Goal: Task Accomplishment & Management: Manage account settings

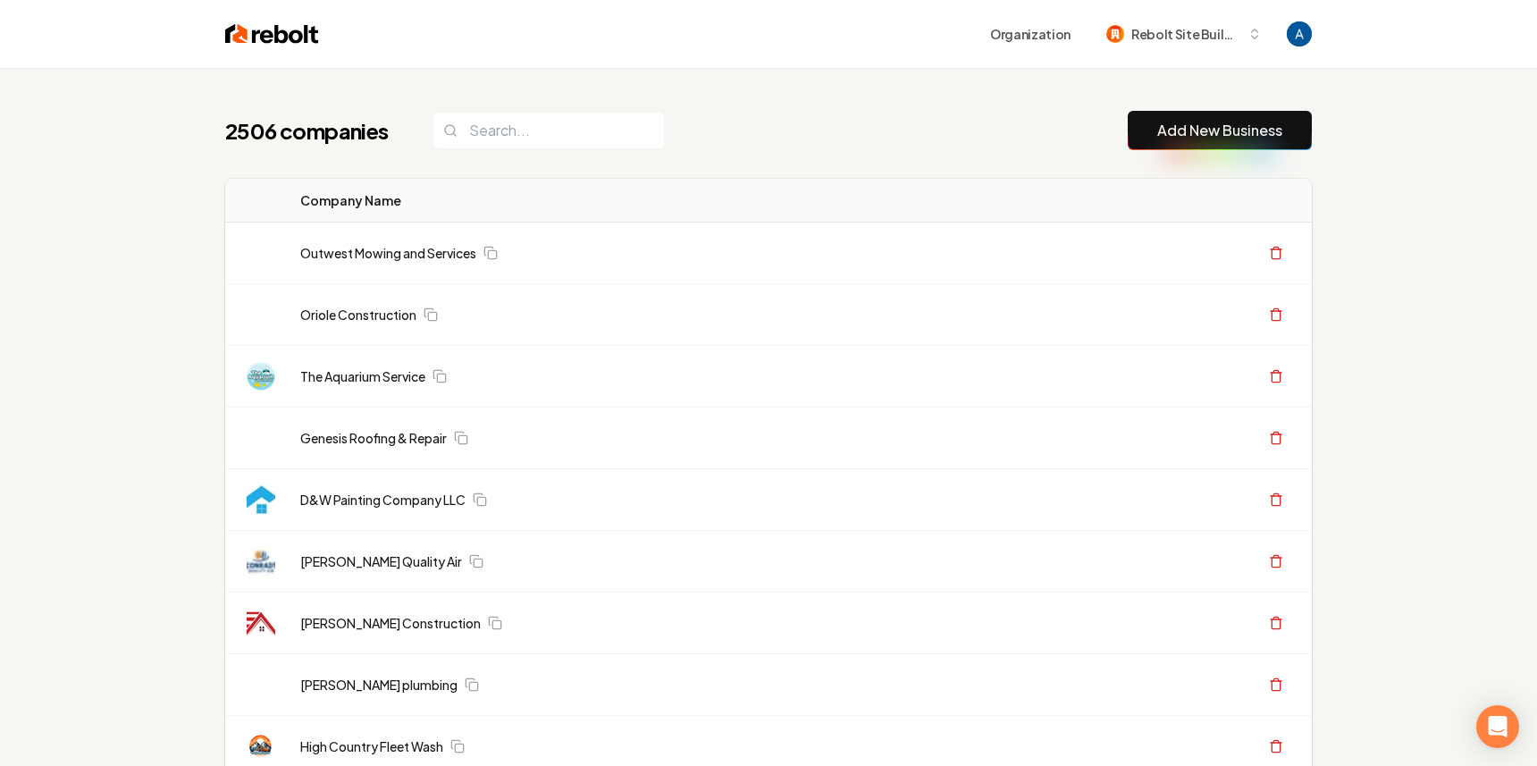
click at [506, 137] on input "search" at bounding box center [548, 131] width 232 height 38
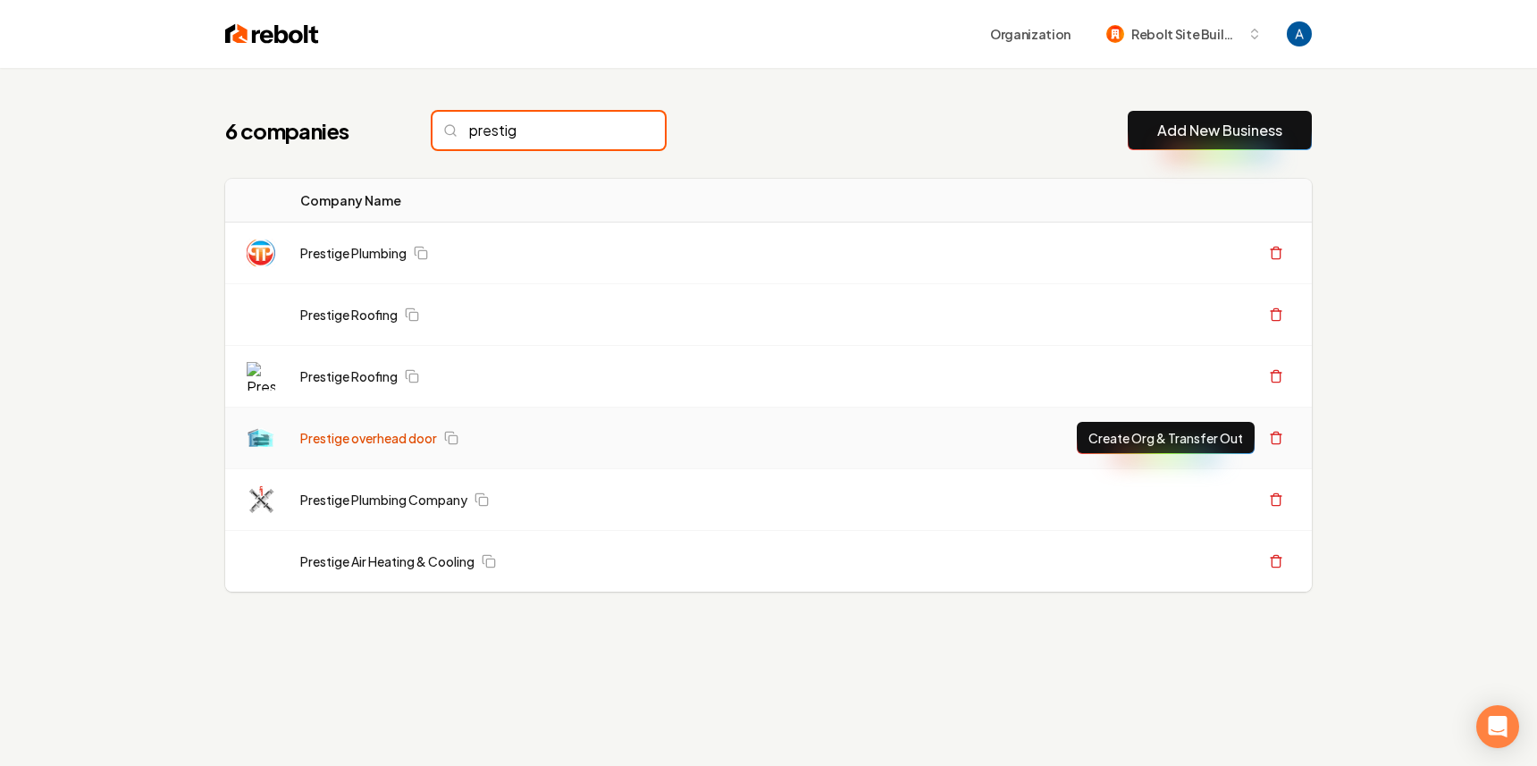
type input "prestig"
click at [394, 441] on link "Prestige overhead door" at bounding box center [368, 438] width 137 height 18
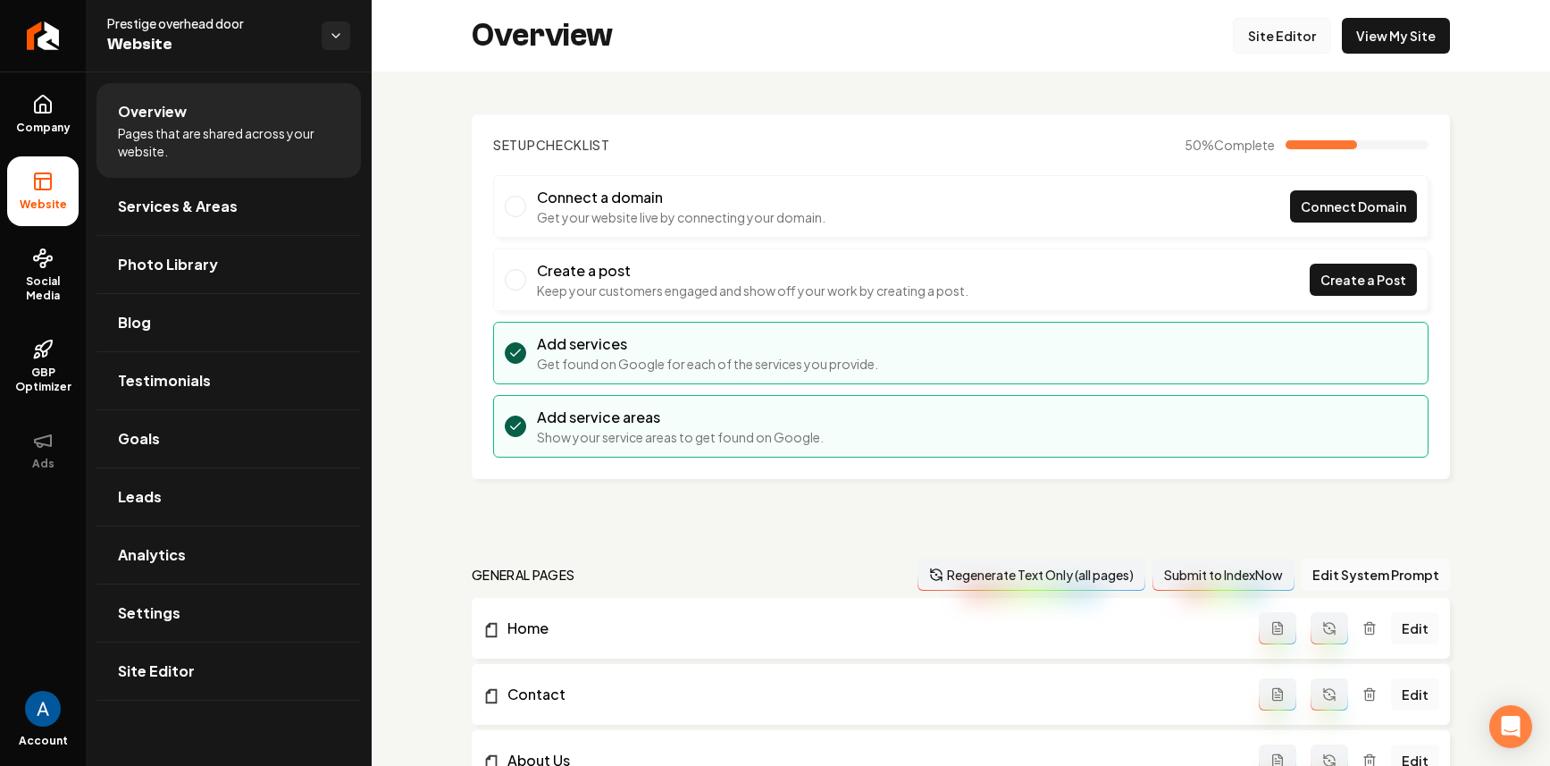
click at [1238, 38] on link "Site Editor" at bounding box center [1282, 36] width 98 height 36
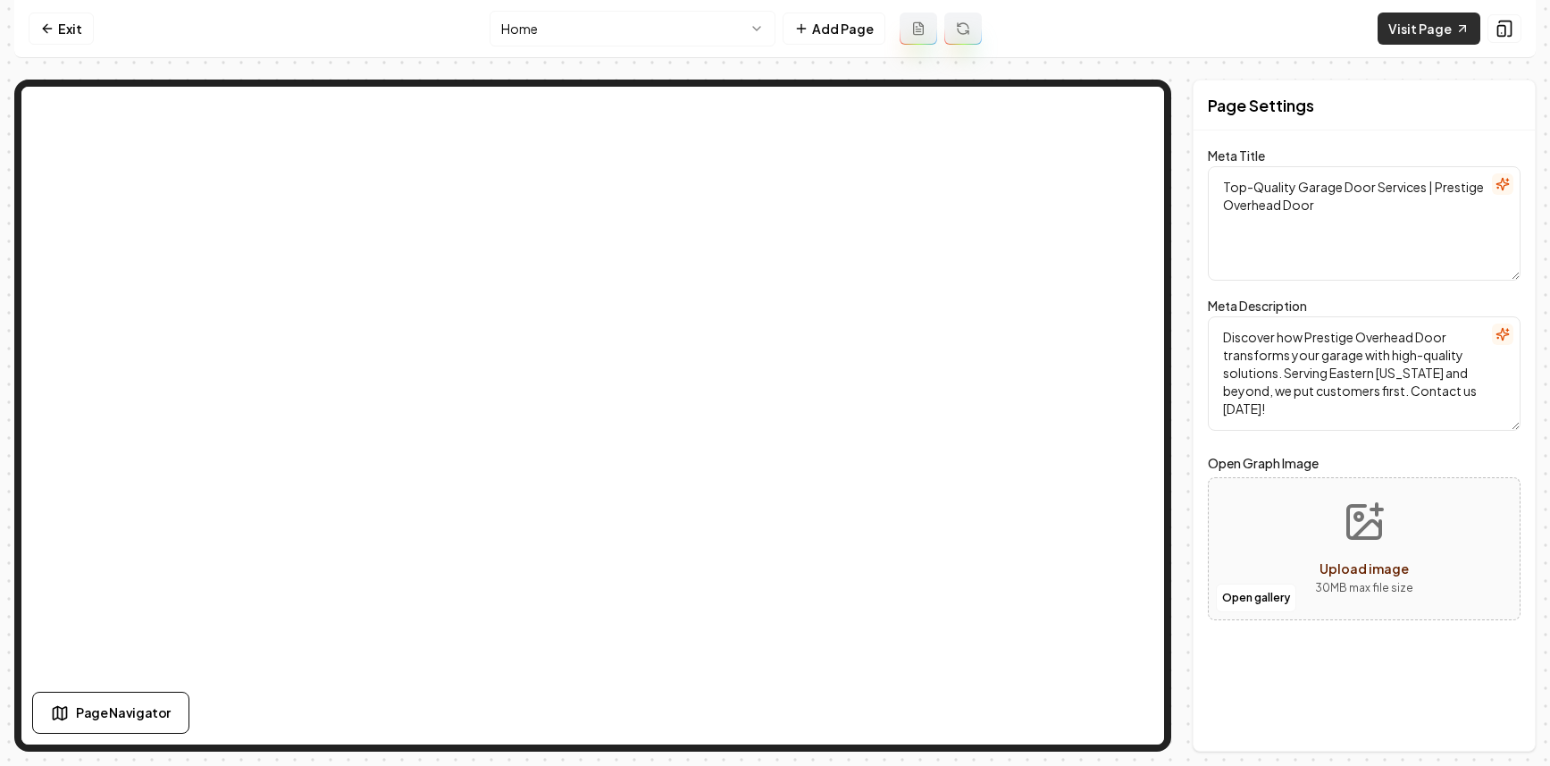
click at [1441, 26] on link "Visit Page" at bounding box center [1429, 29] width 103 height 32
click at [62, 34] on link "Exit" at bounding box center [61, 29] width 65 height 32
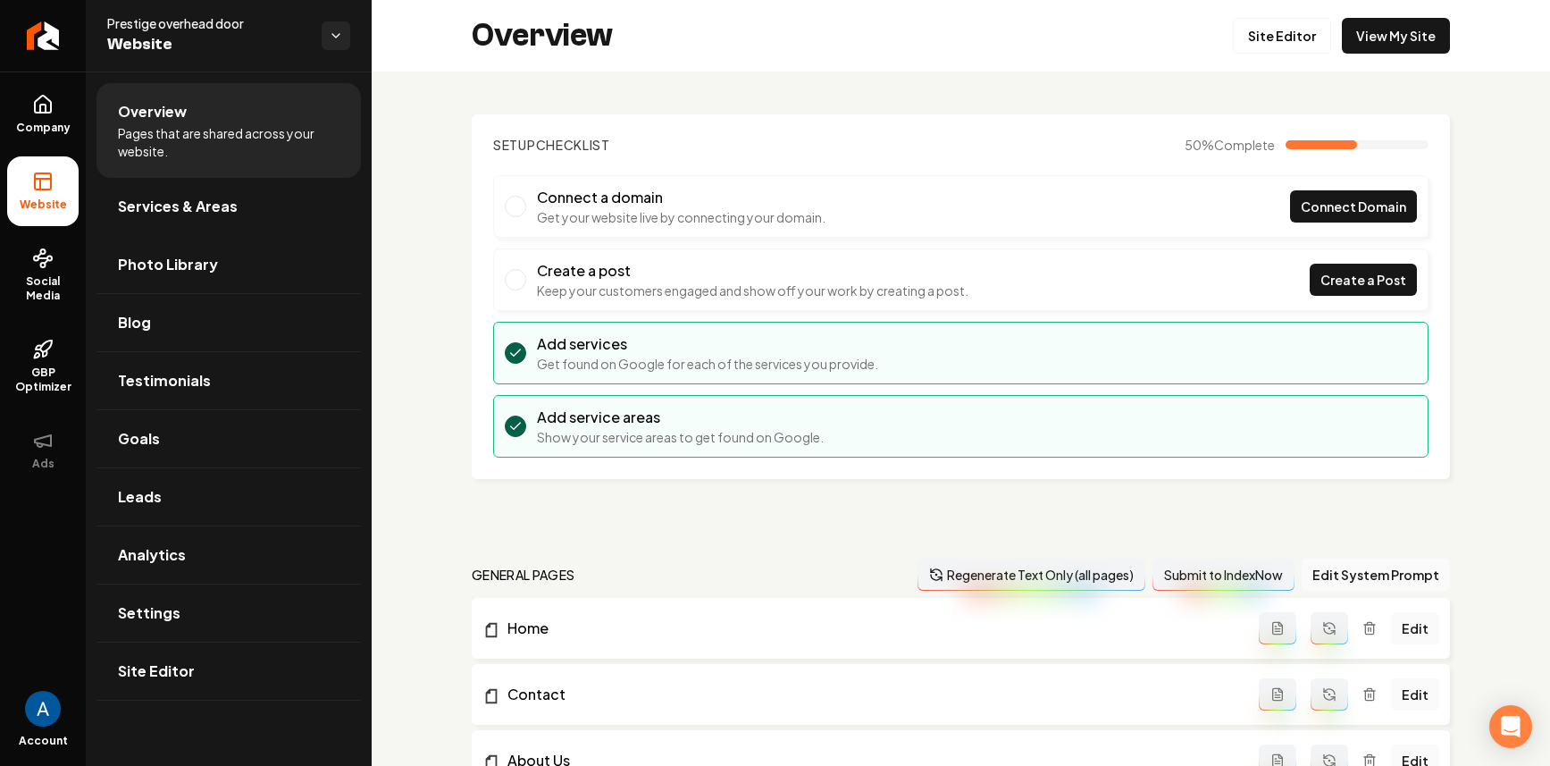
click at [164, 223] on link "Services & Areas" at bounding box center [228, 206] width 264 height 57
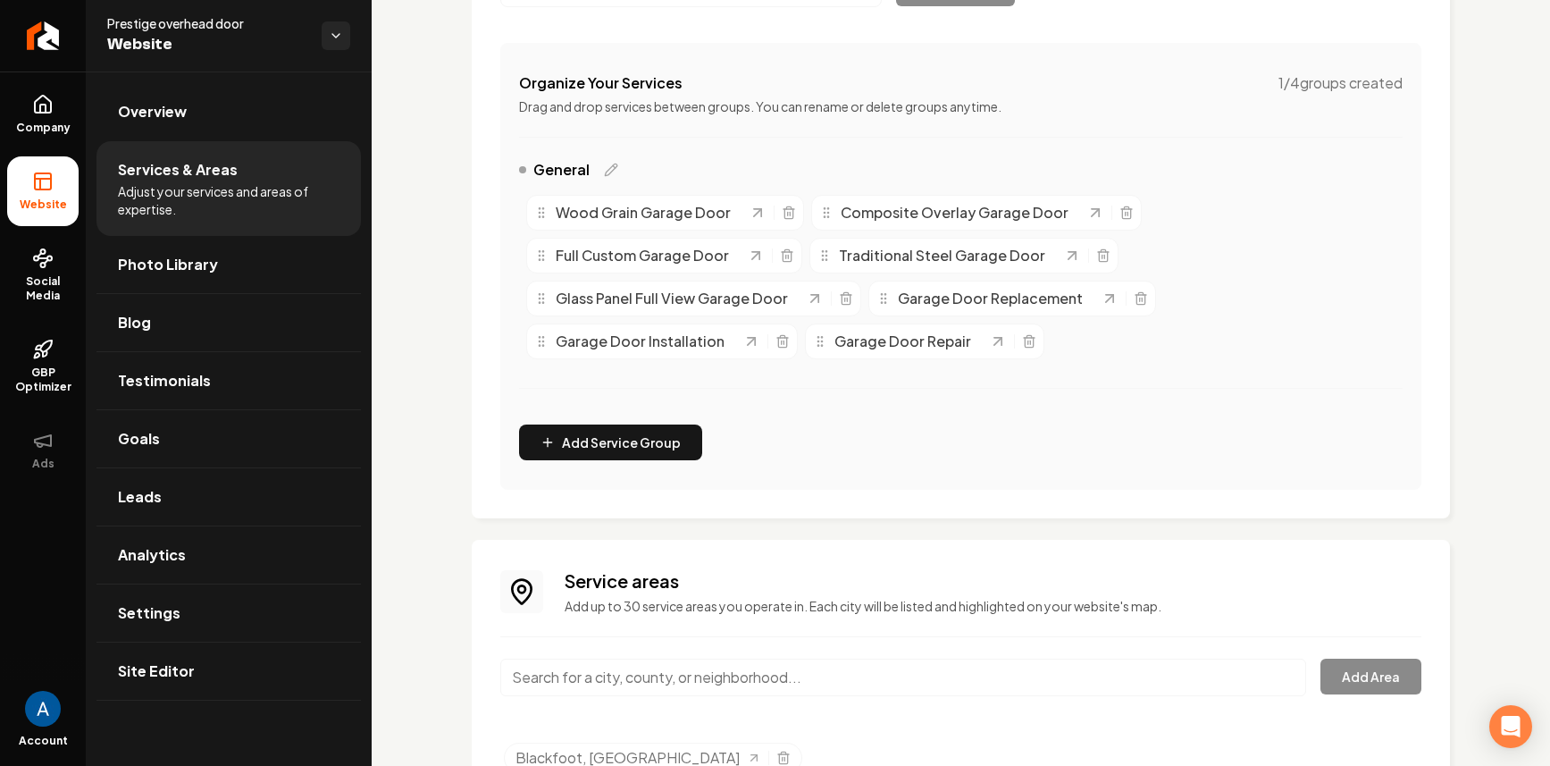
scroll to position [392, 0]
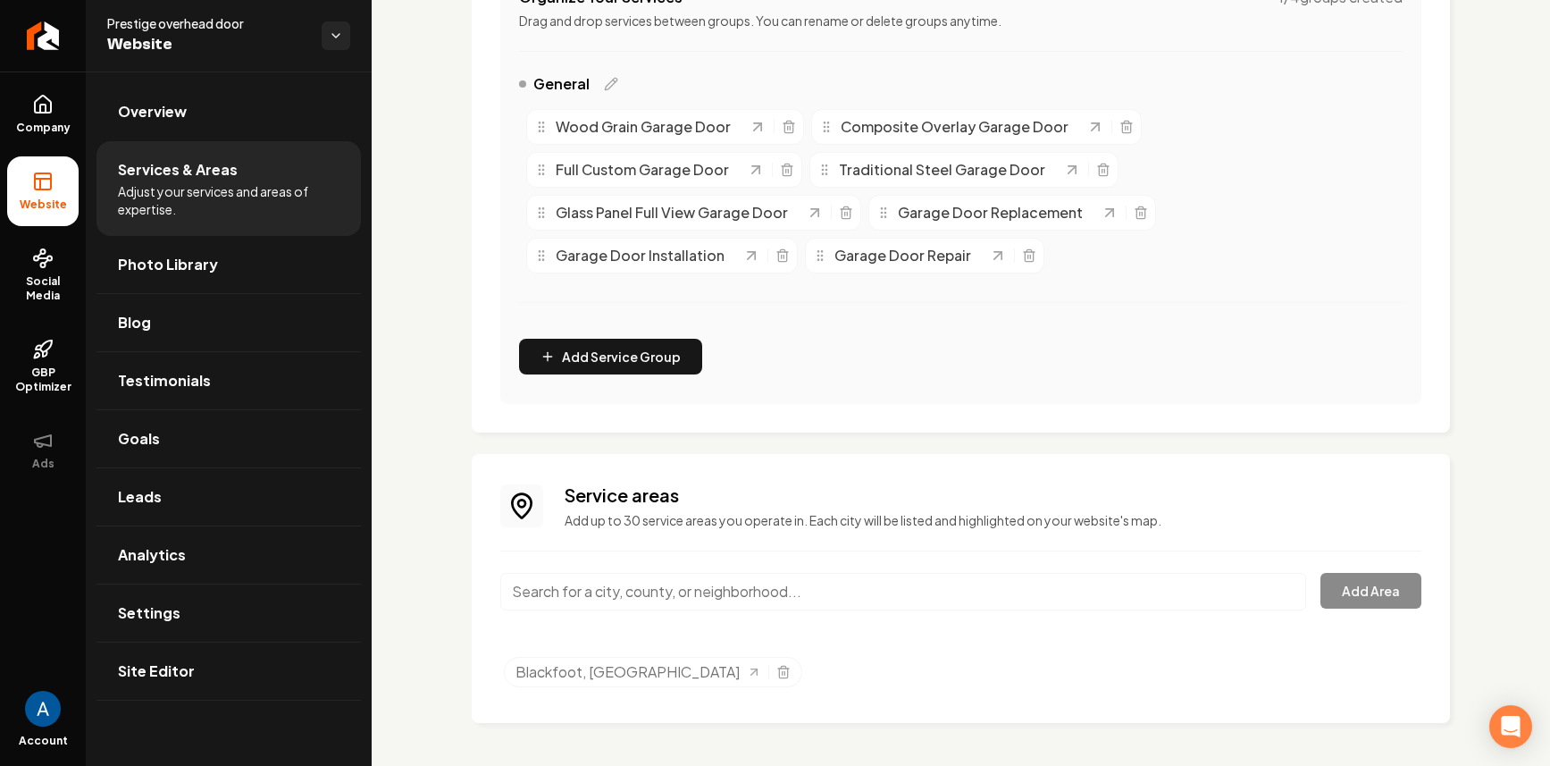
click at [631, 584] on input "Main content area" at bounding box center [903, 592] width 806 height 38
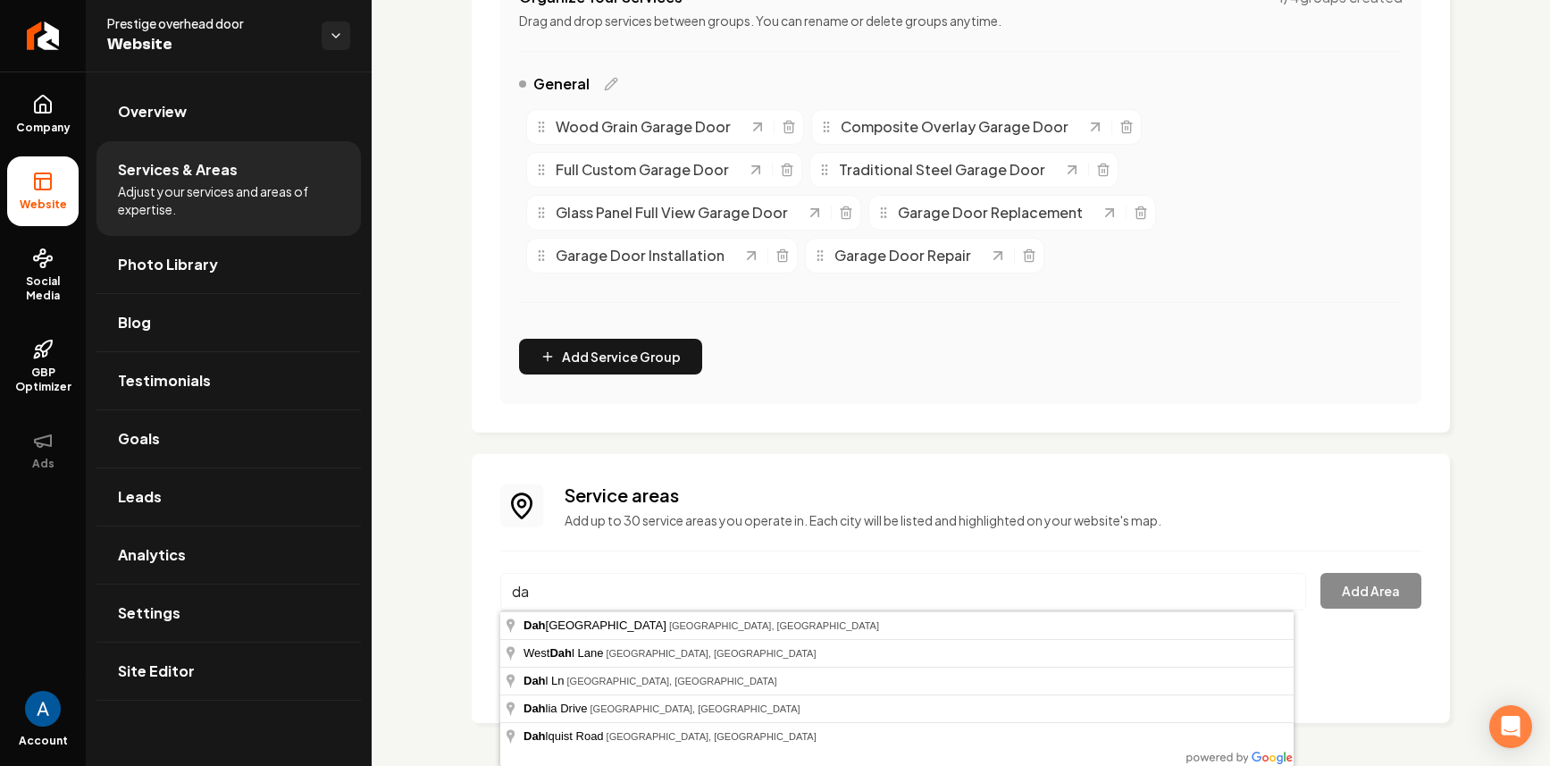
type input "d"
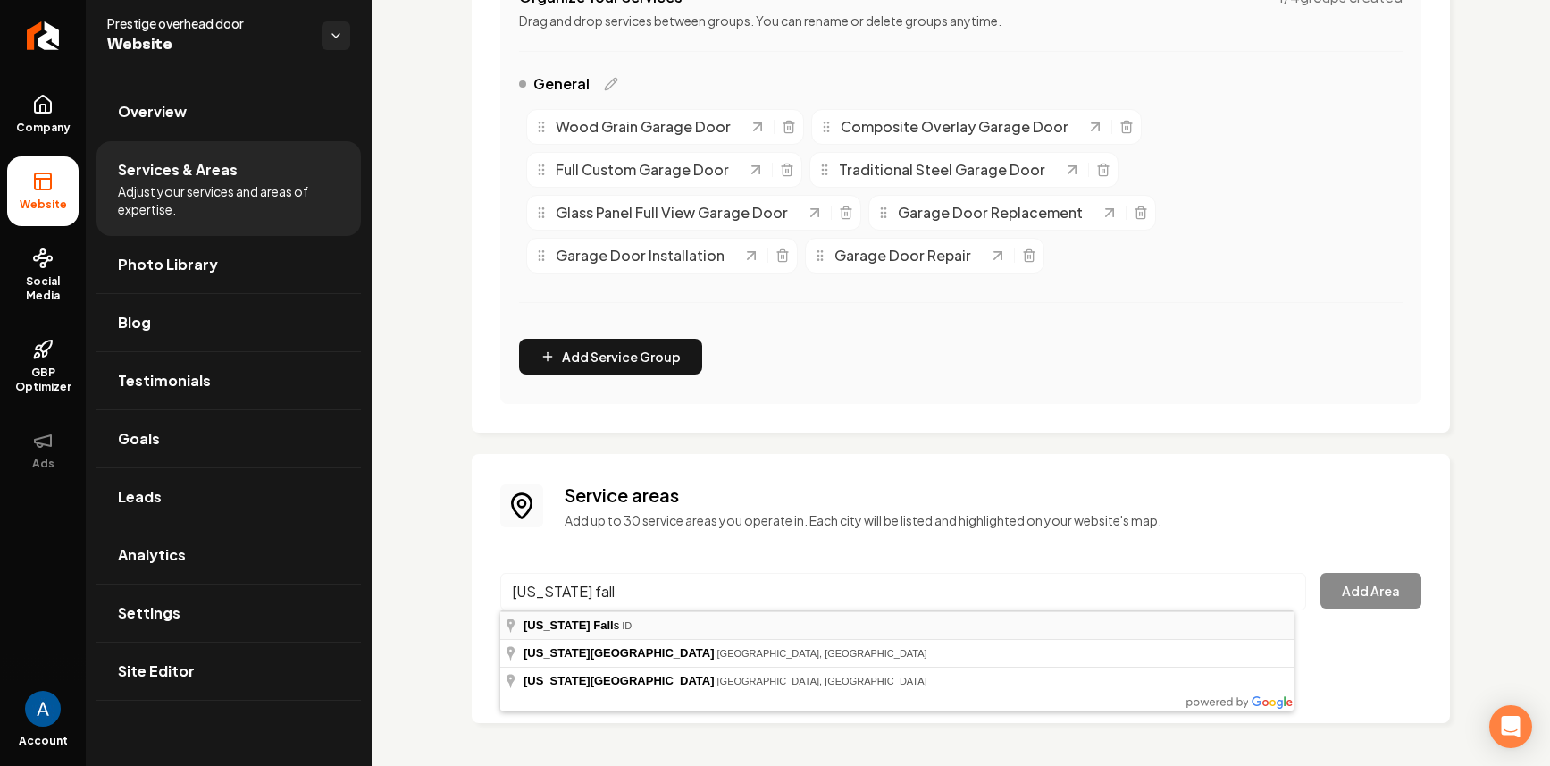
type input "[US_STATE][GEOGRAPHIC_DATA], [GEOGRAPHIC_DATA]"
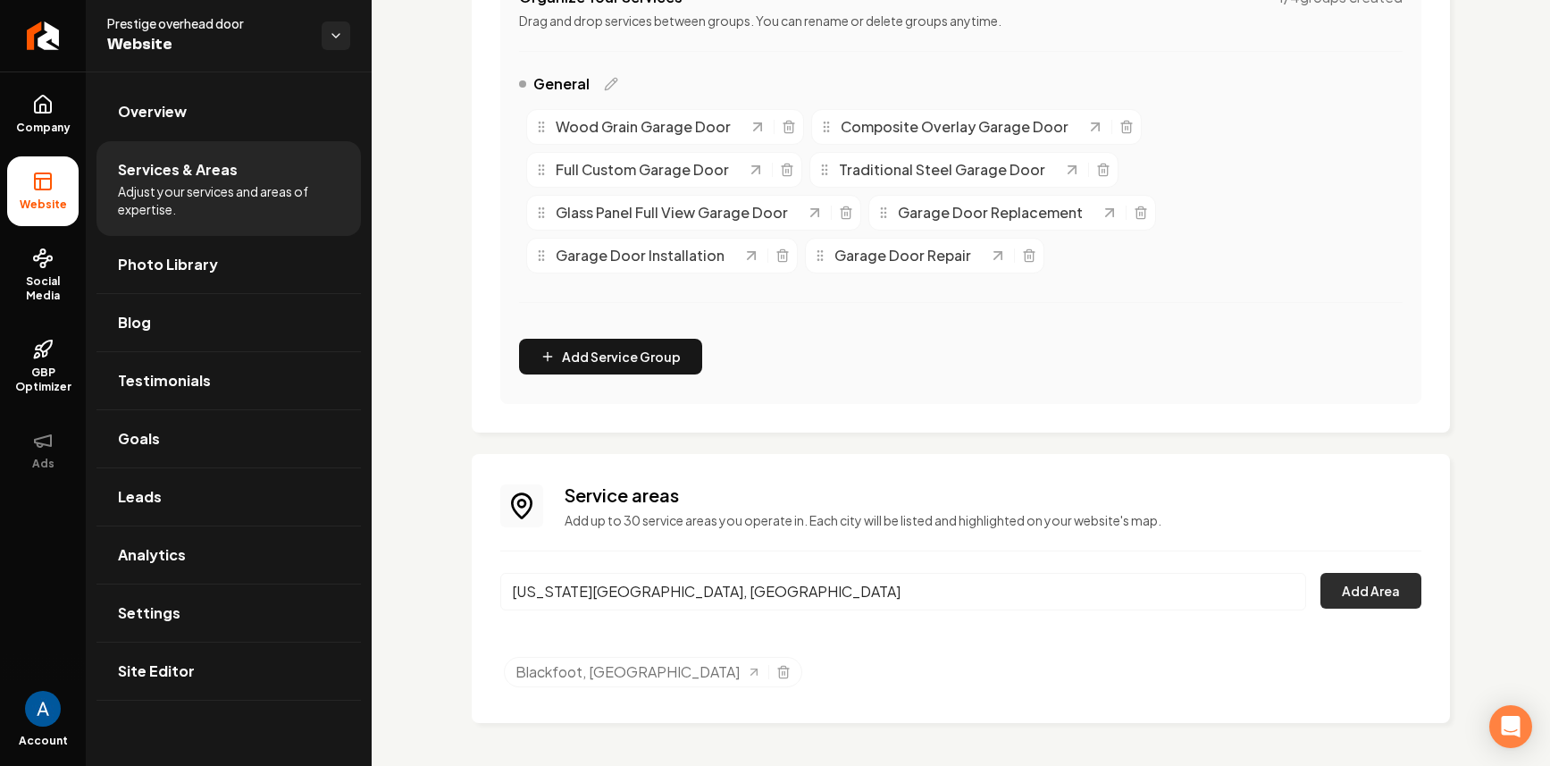
click at [1328, 599] on button "Add Area" at bounding box center [1371, 591] width 101 height 36
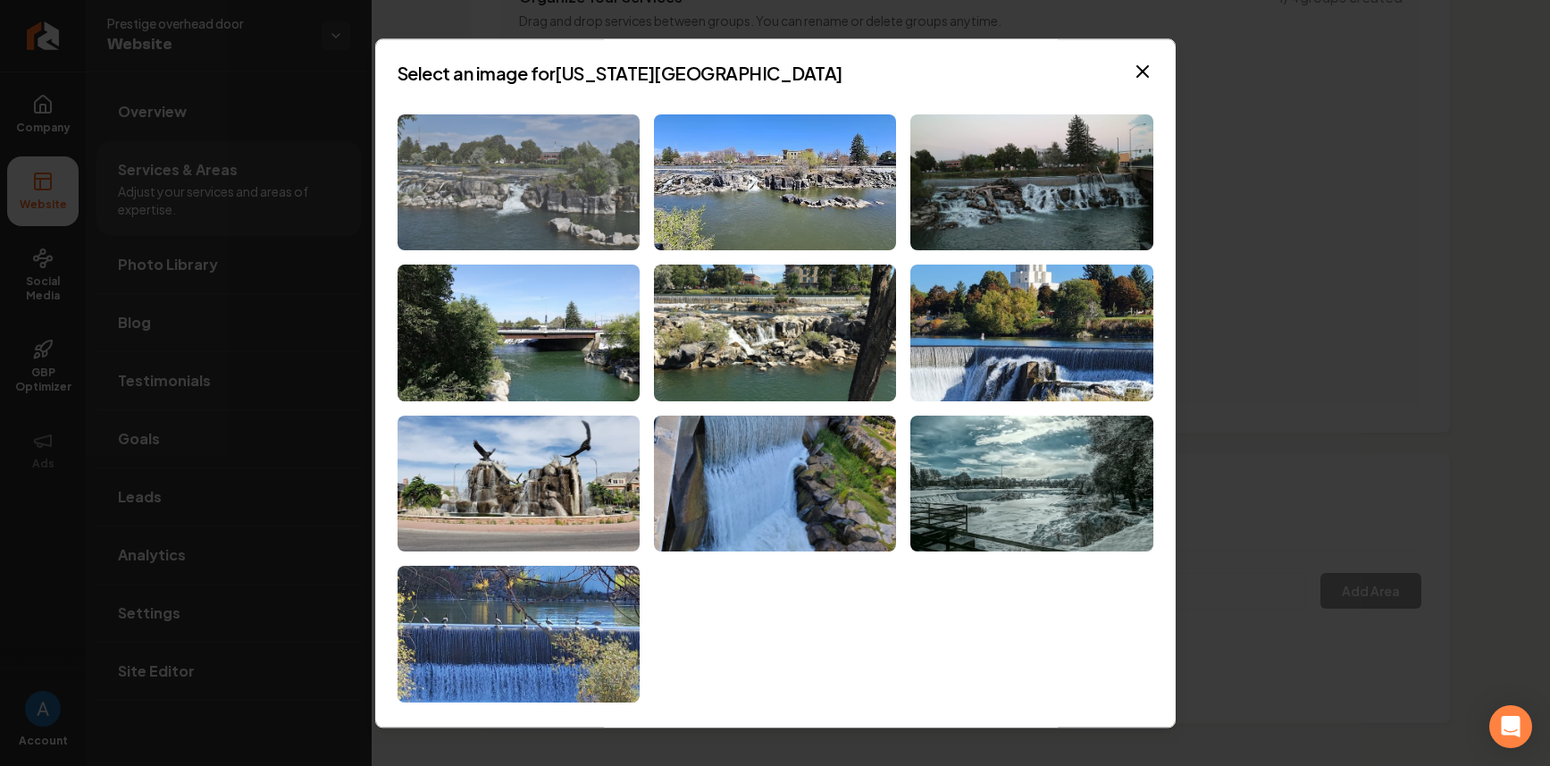
click at [457, 180] on img at bounding box center [519, 182] width 242 height 137
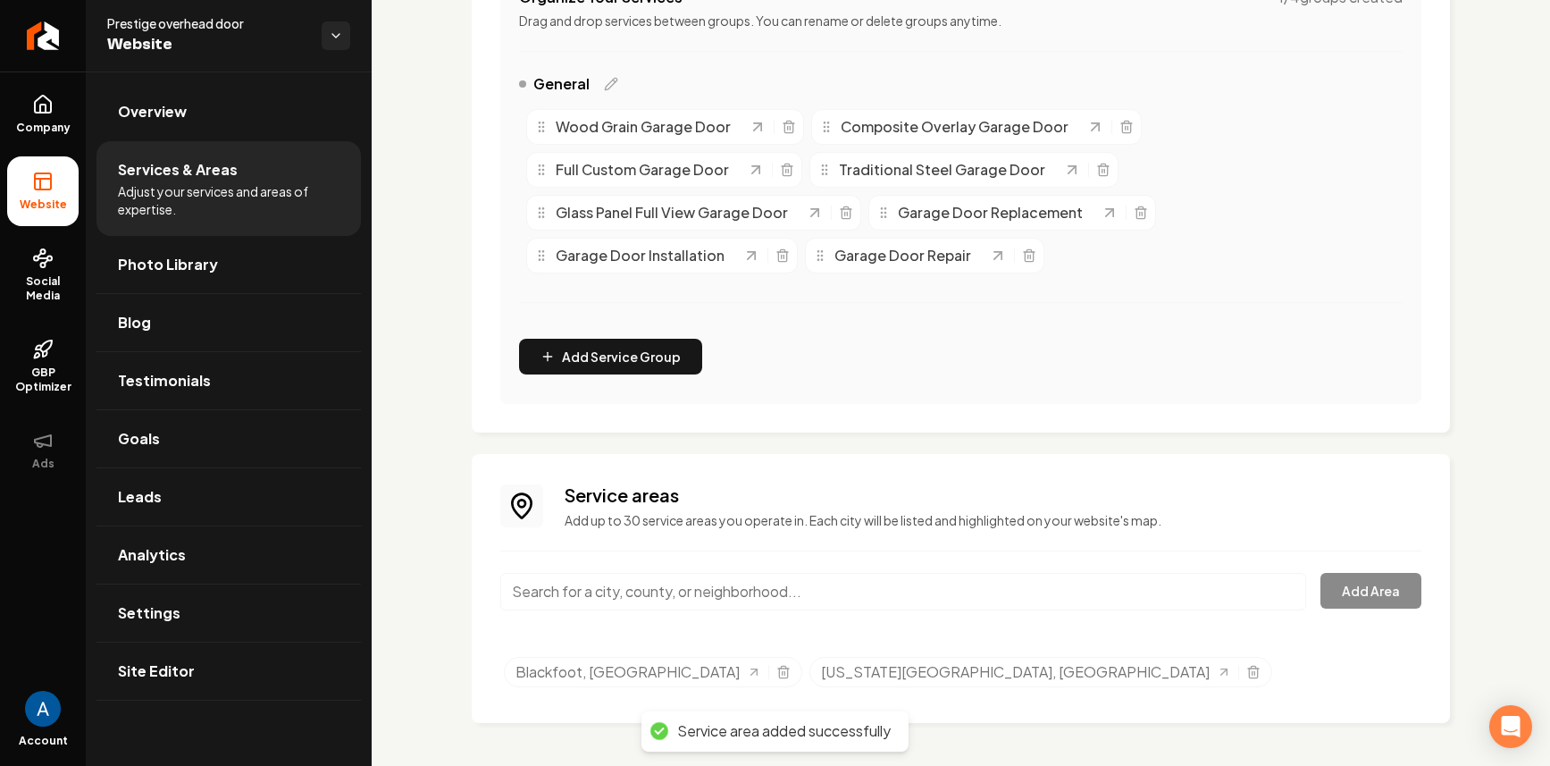
click at [634, 594] on input "Main content area" at bounding box center [903, 592] width 806 height 38
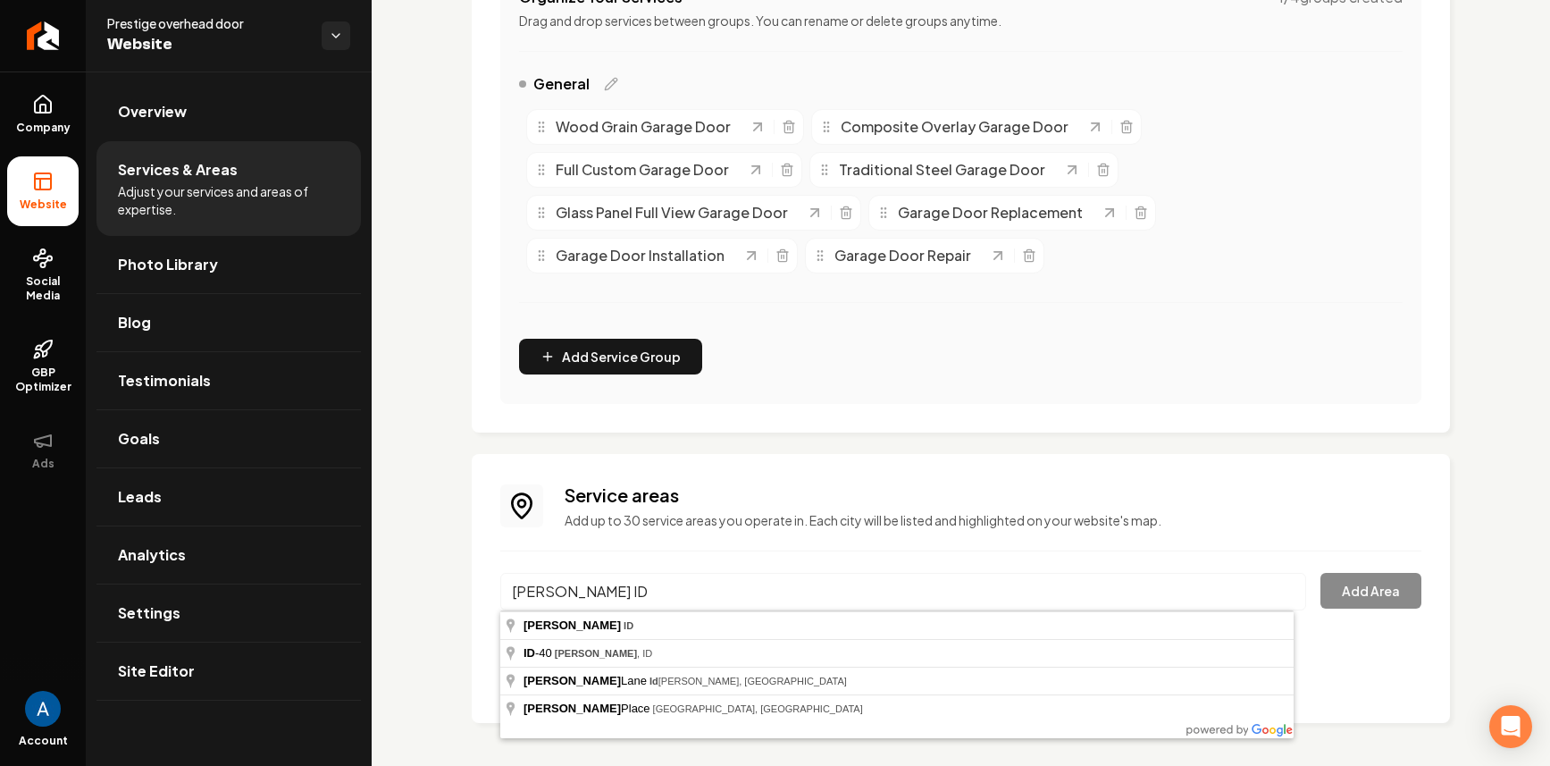
type input "[PERSON_NAME], [GEOGRAPHIC_DATA]"
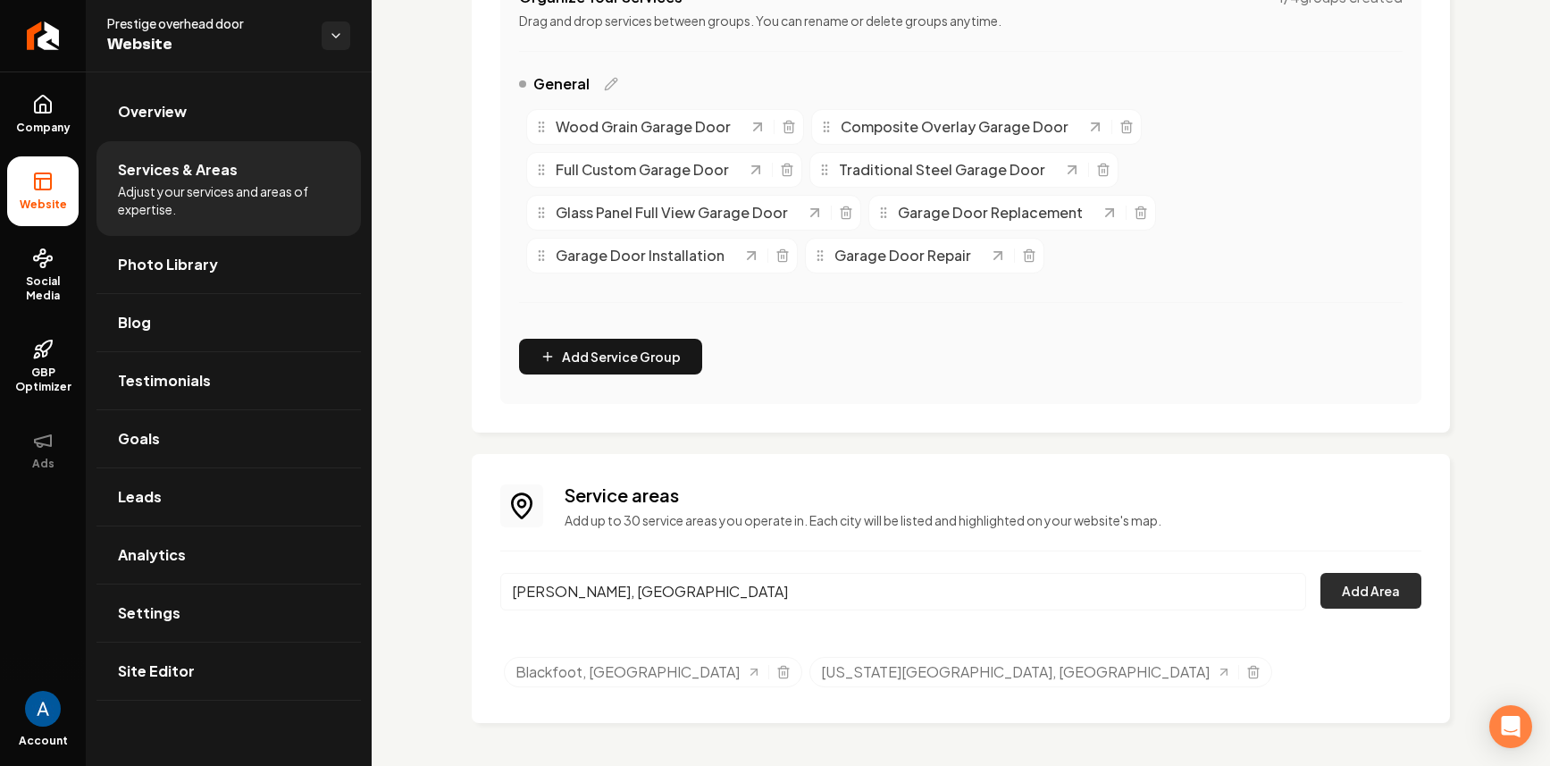
click at [1361, 593] on button "Add Area" at bounding box center [1371, 591] width 101 height 36
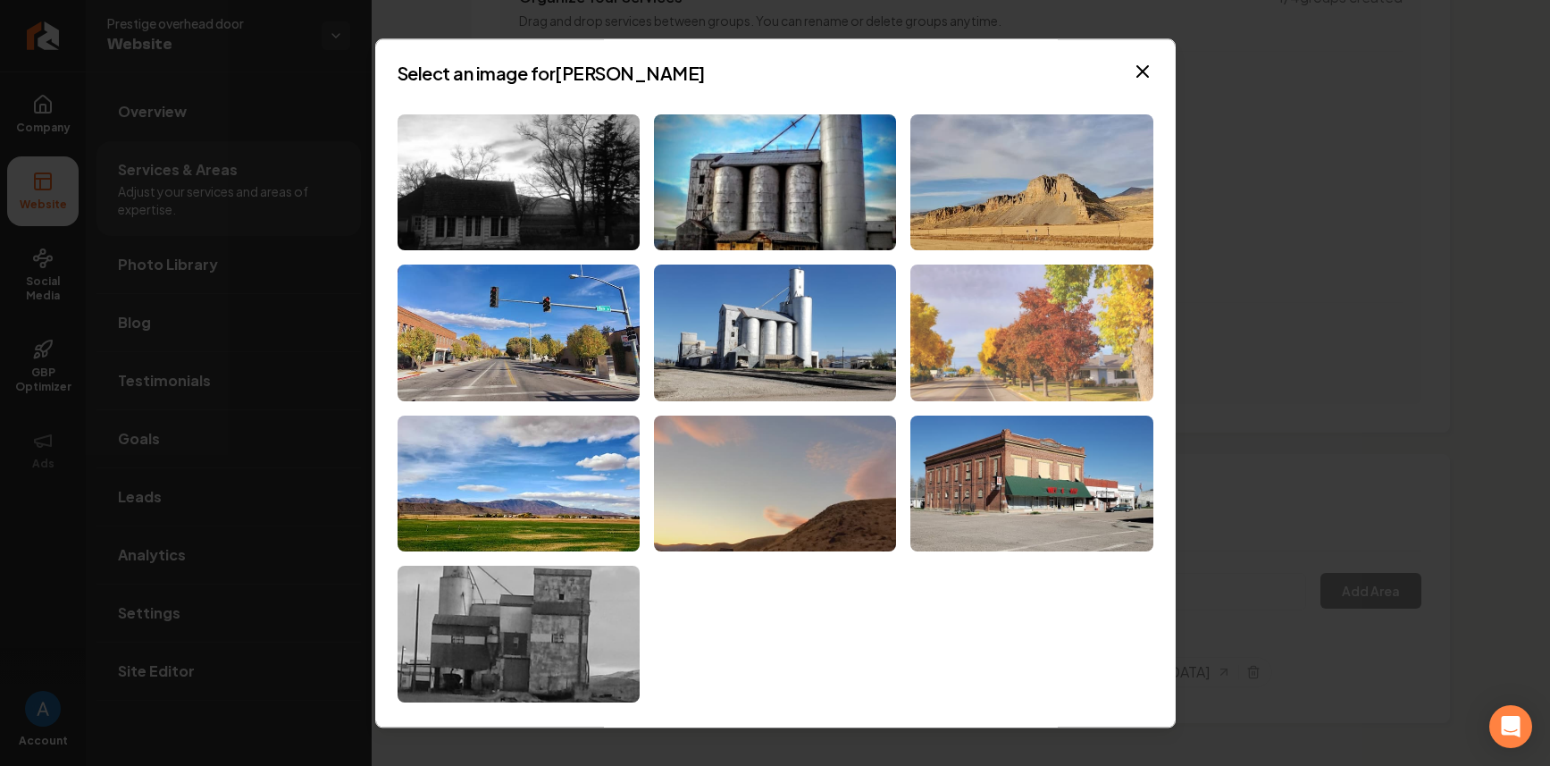
click at [987, 344] on img at bounding box center [1031, 332] width 242 height 137
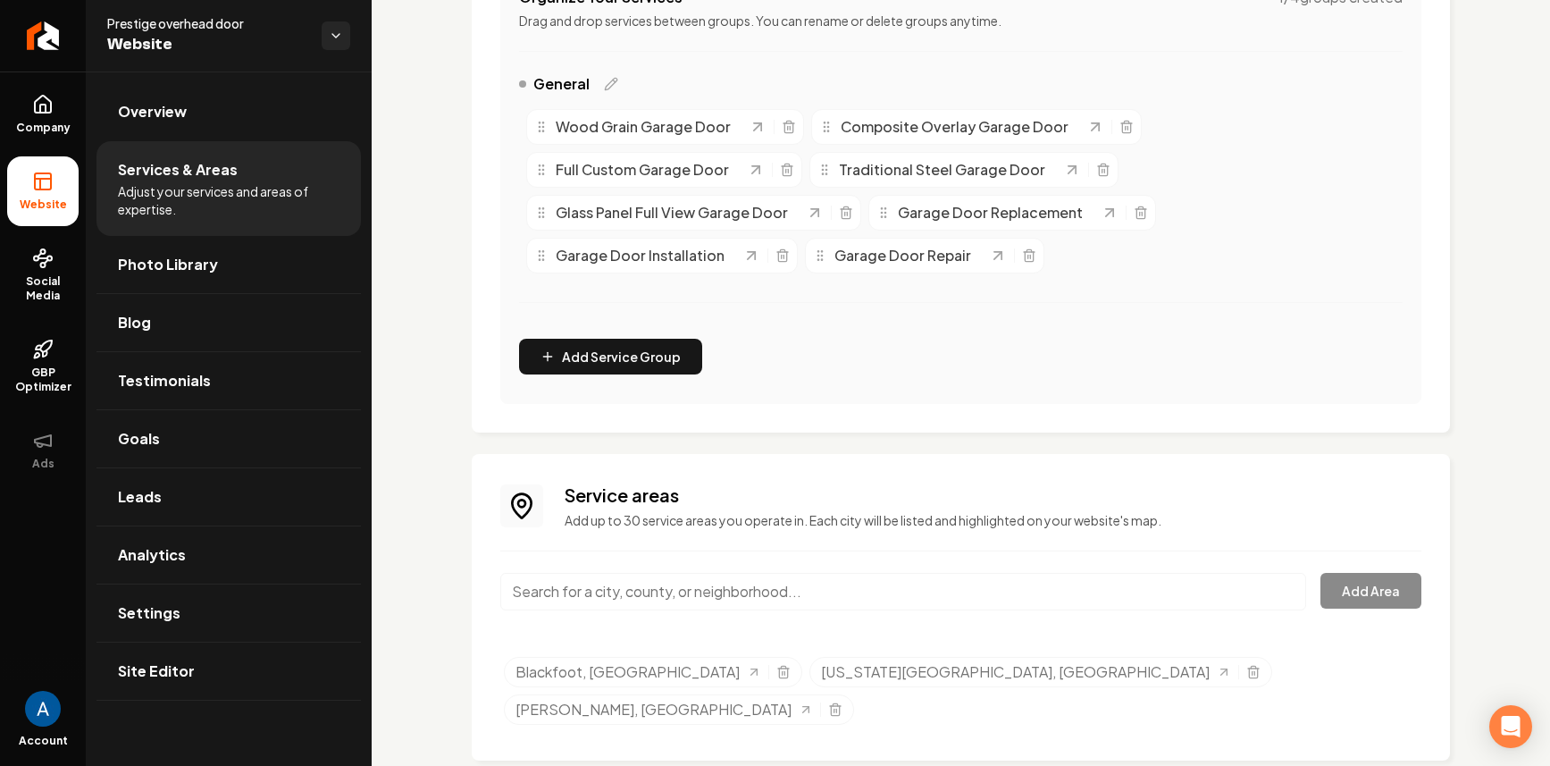
click at [675, 585] on input "Main content area" at bounding box center [903, 592] width 806 height 38
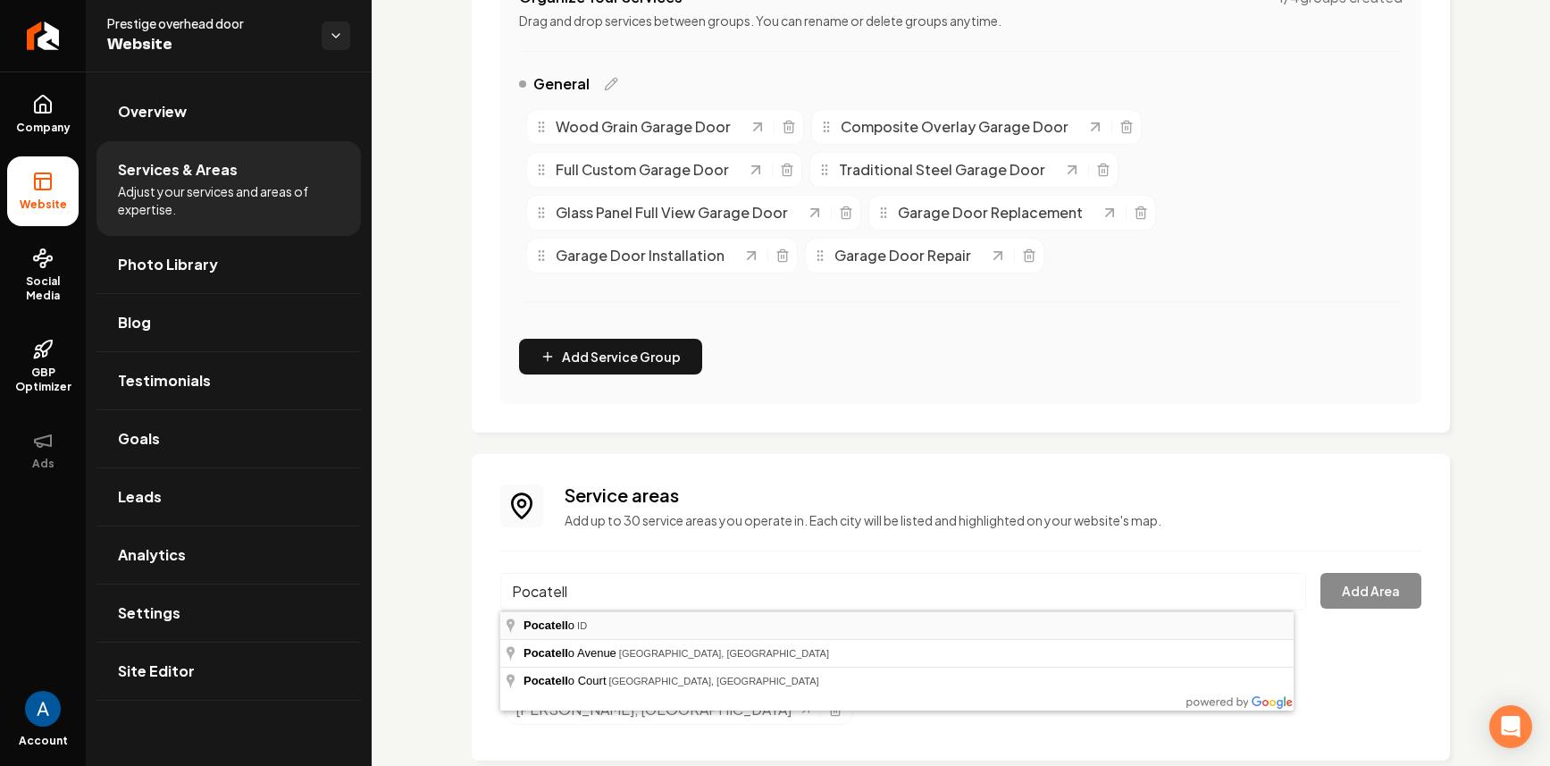
type input "Pocatello, [GEOGRAPHIC_DATA]"
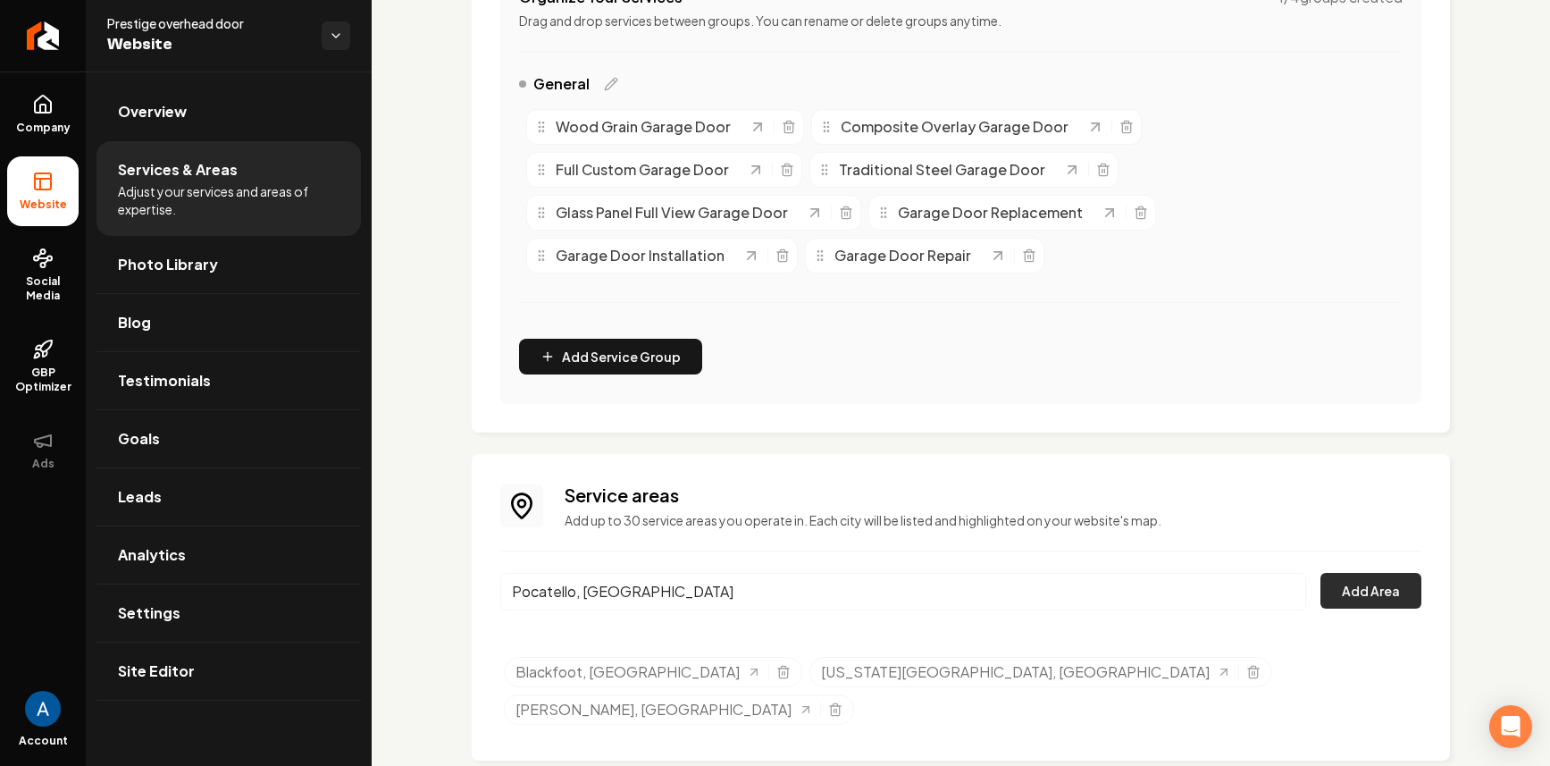
click at [1357, 606] on button "Add Area" at bounding box center [1371, 591] width 101 height 36
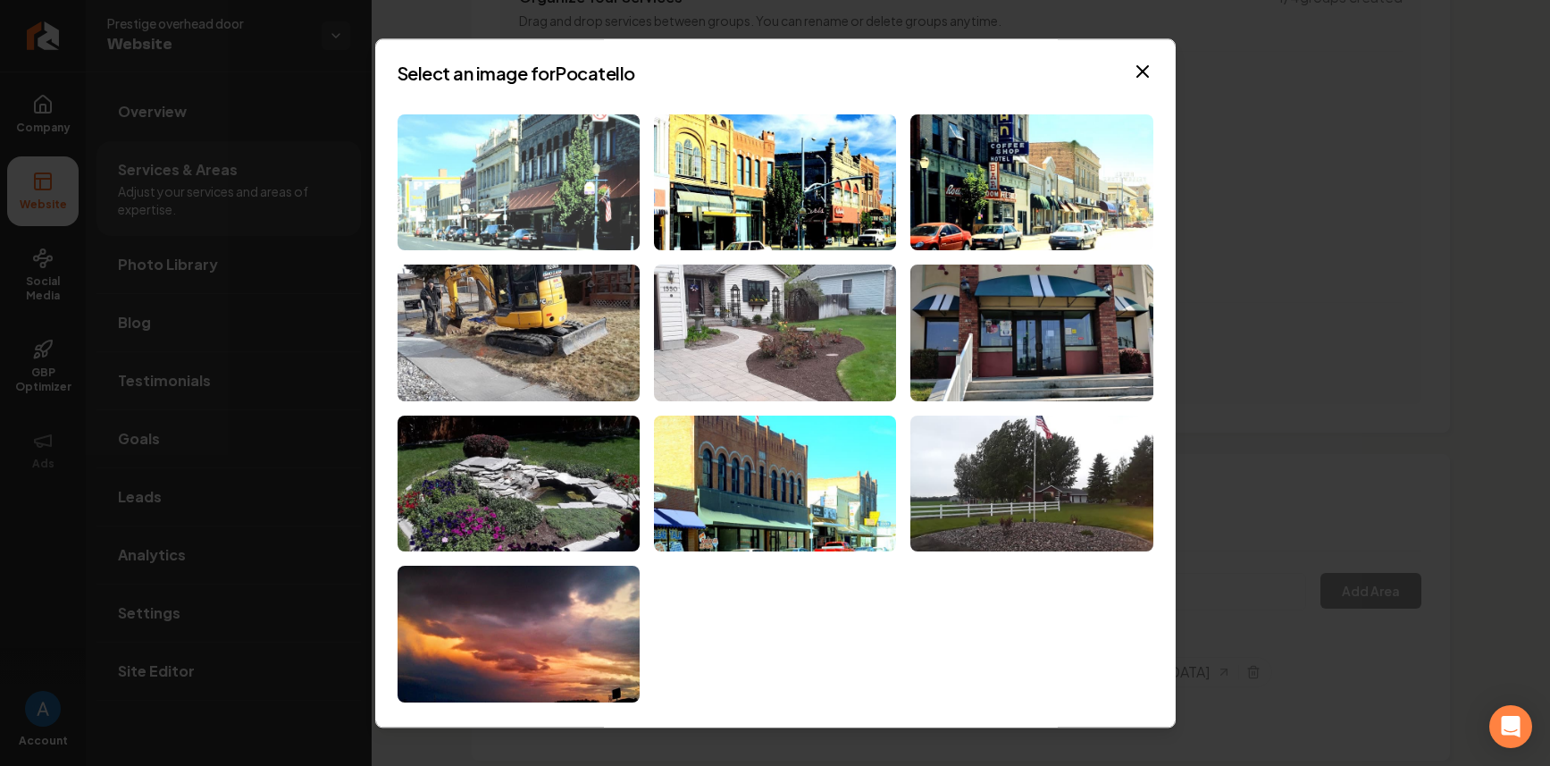
click at [552, 178] on img at bounding box center [519, 182] width 242 height 137
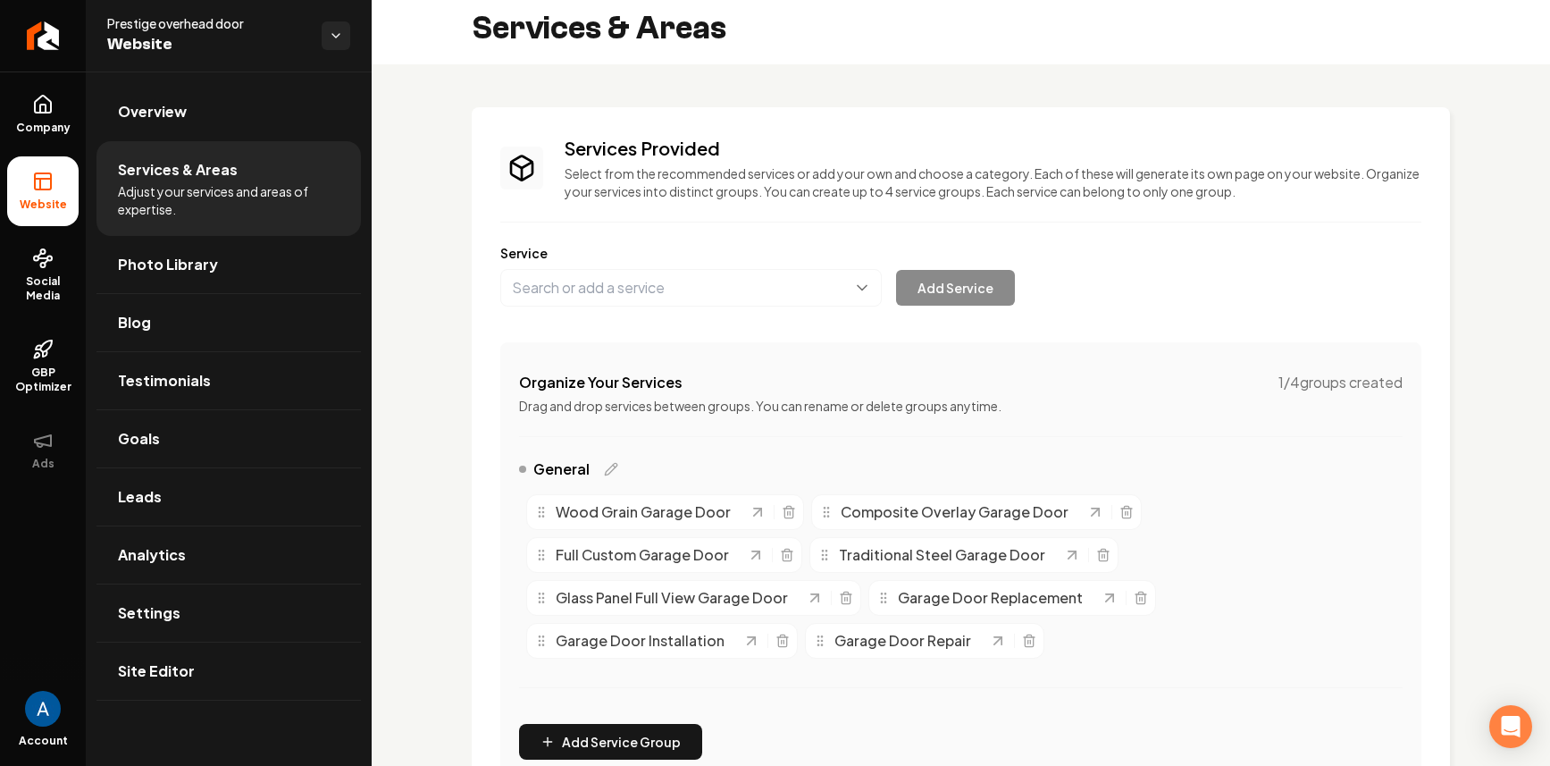
scroll to position [0, 0]
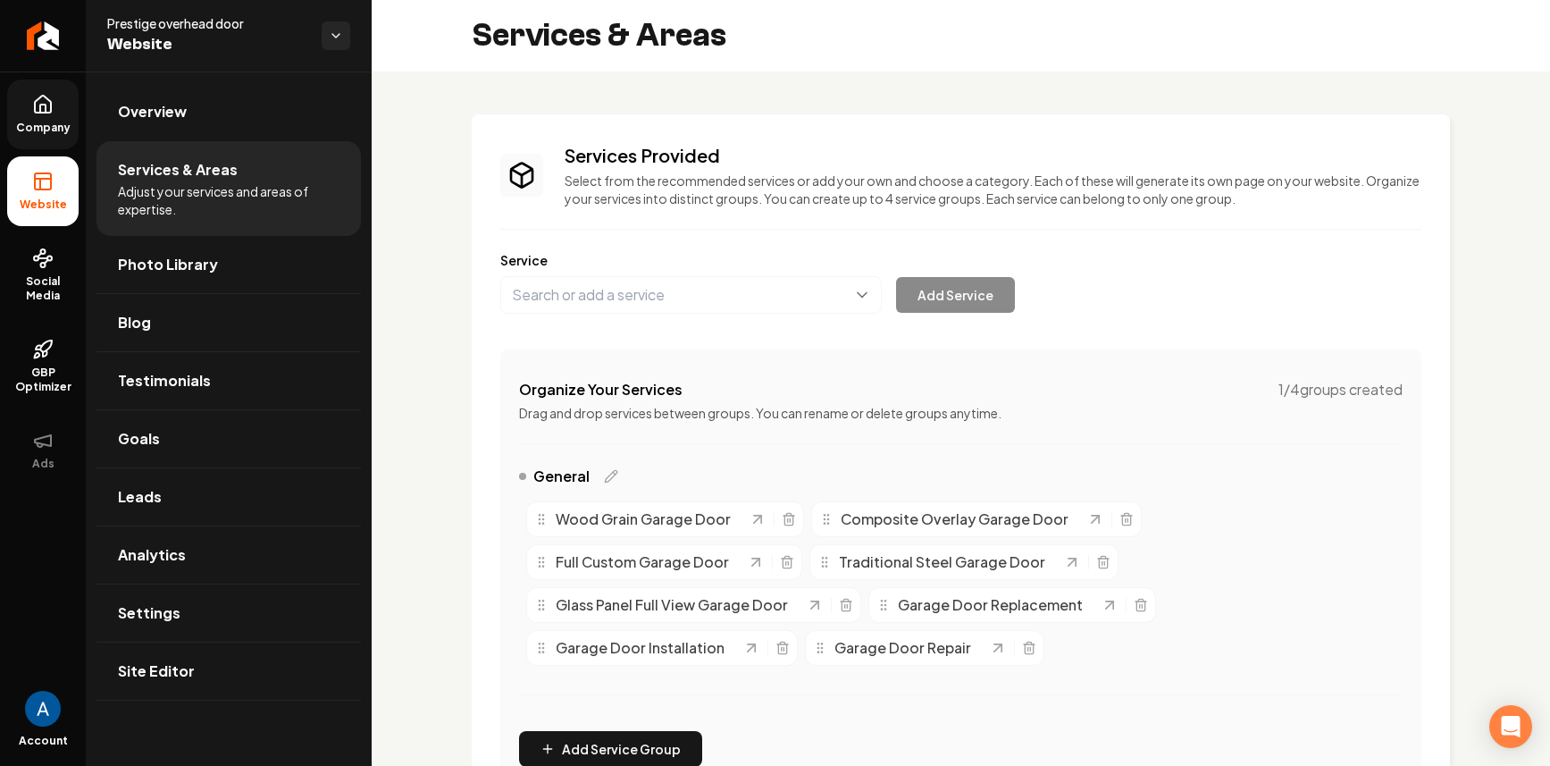
click at [22, 99] on link "Company" at bounding box center [42, 115] width 71 height 70
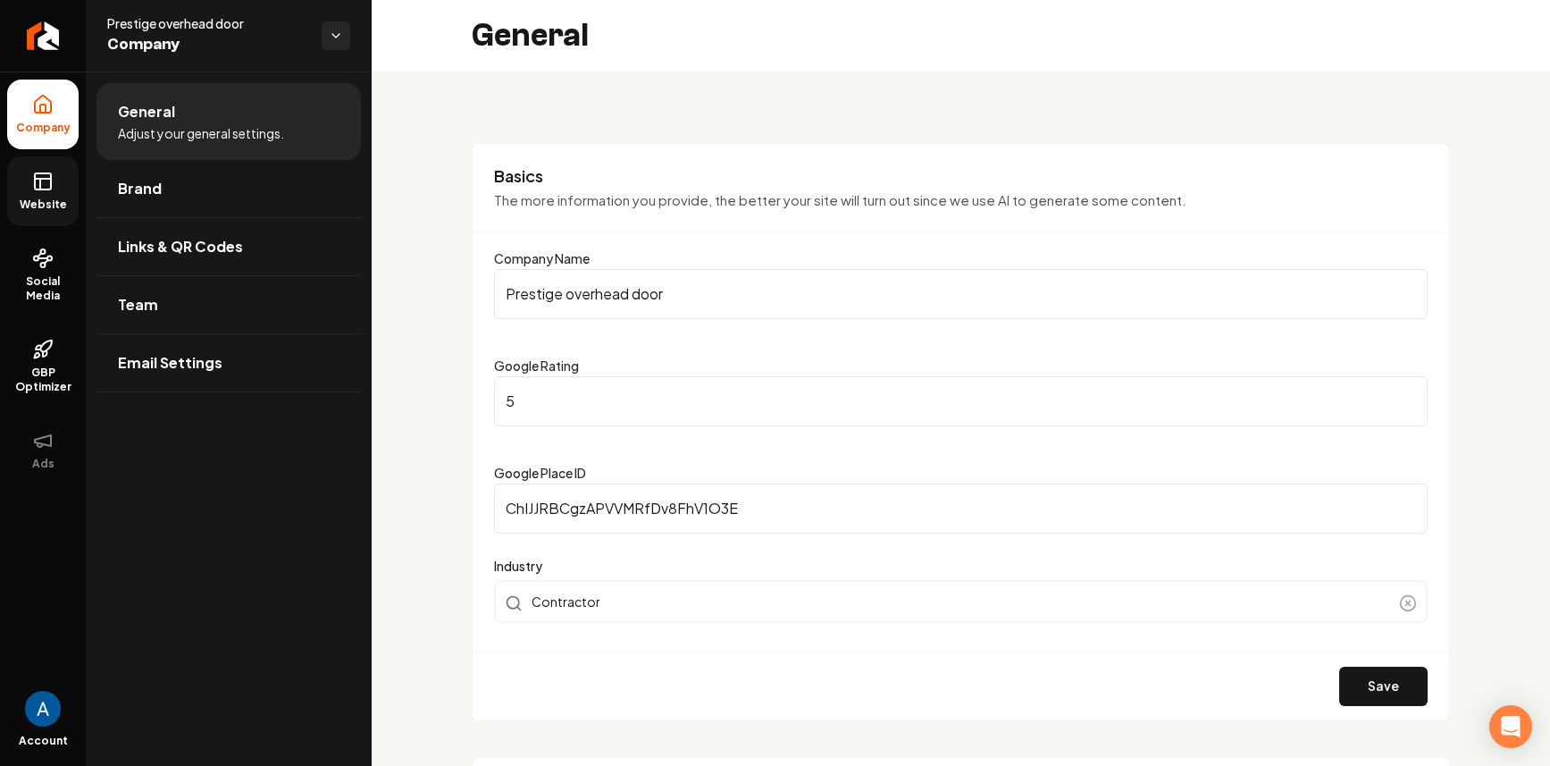
click at [29, 192] on link "Website" at bounding box center [42, 191] width 71 height 70
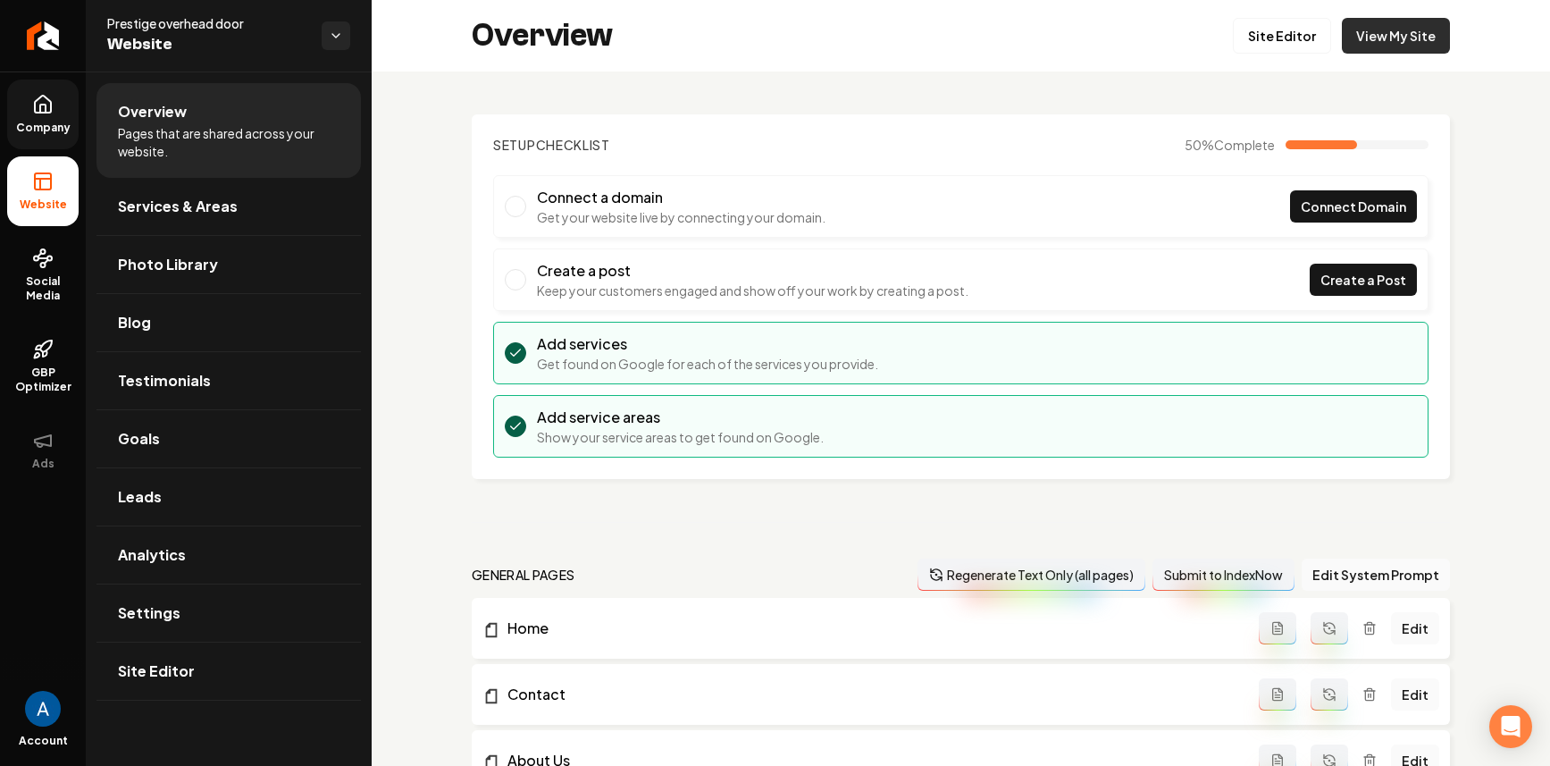
click at [1382, 41] on link "View My Site" at bounding box center [1396, 36] width 108 height 36
